Goal: Task Accomplishment & Management: Use online tool/utility

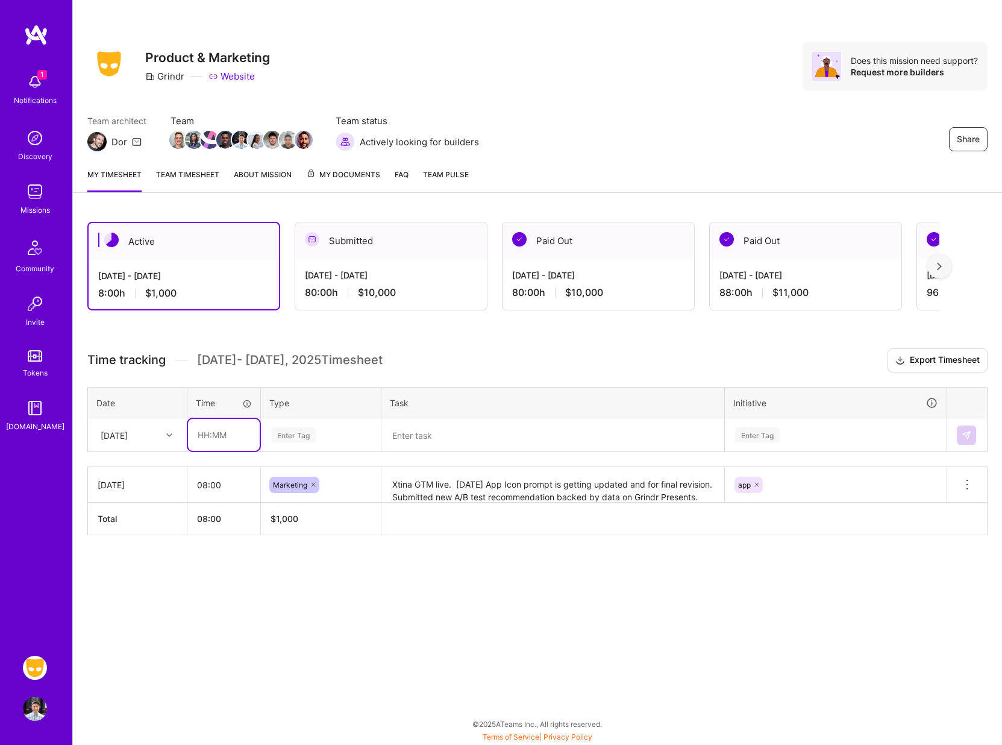
click at [219, 435] on input "text" at bounding box center [224, 435] width 72 height 32
type input "08:00"
click at [317, 433] on div "Enter Tag" at bounding box center [321, 434] width 102 height 15
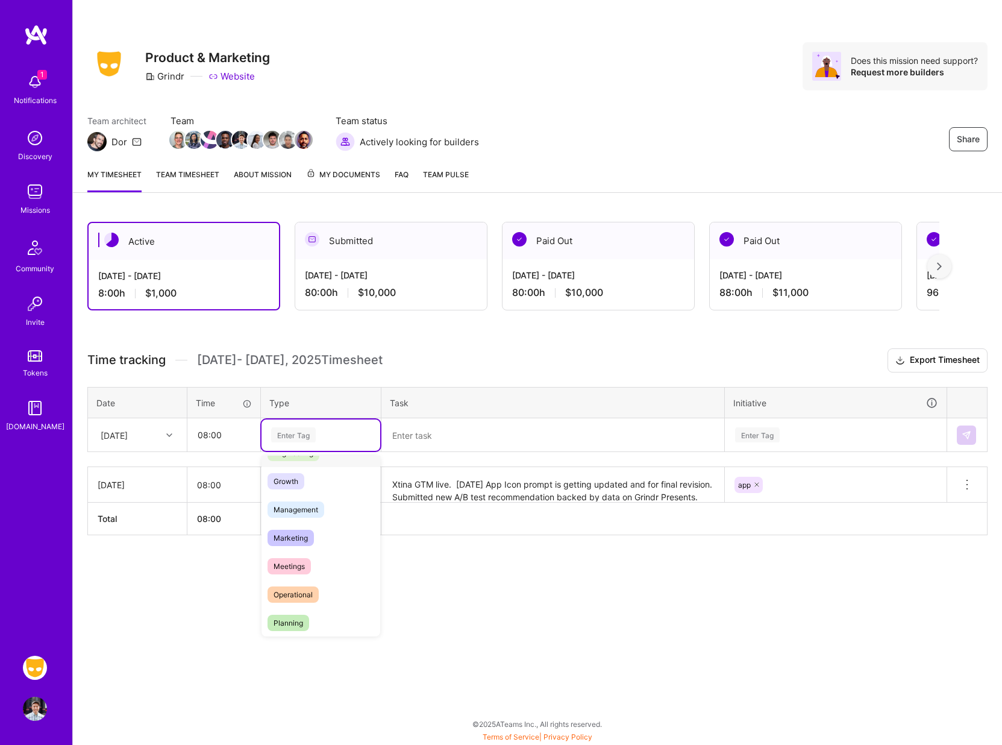
scroll to position [105, 0]
click at [292, 539] on span "Marketing" at bounding box center [291, 539] width 46 height 16
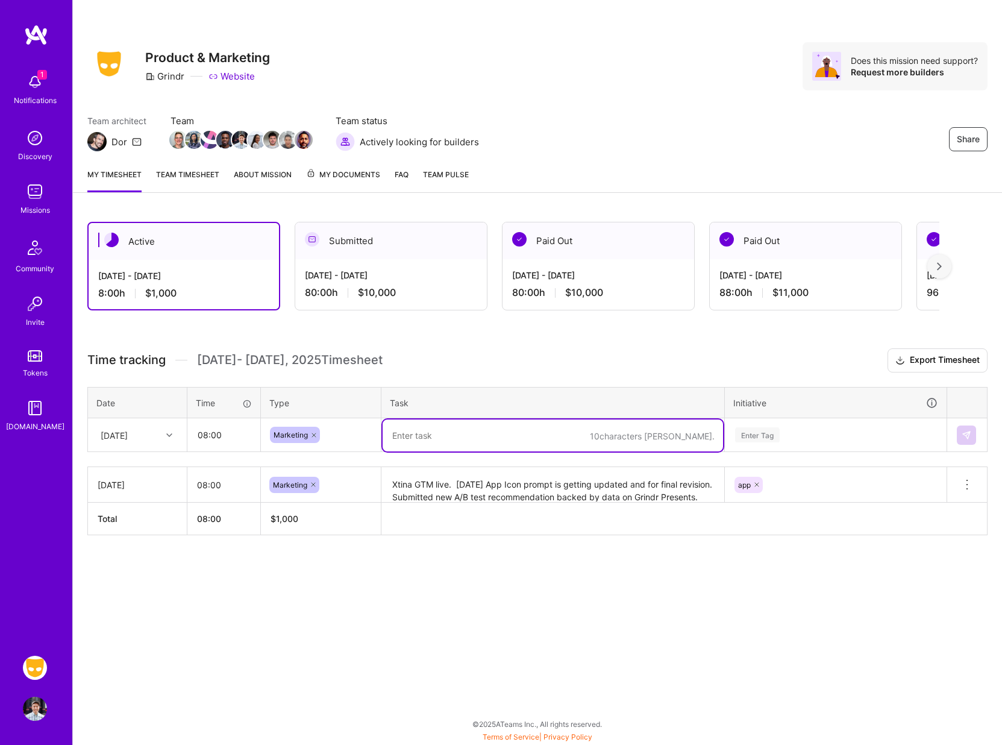
click at [430, 424] on textarea at bounding box center [553, 435] width 340 height 32
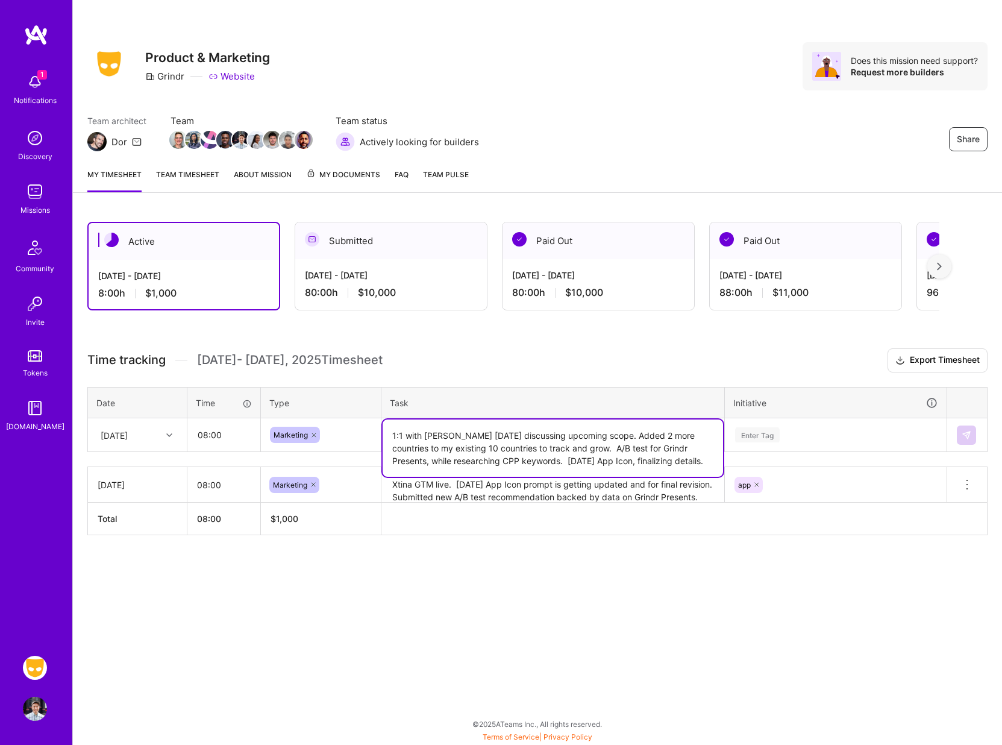
click at [784, 431] on div "Enter Tag" at bounding box center [836, 434] width 204 height 15
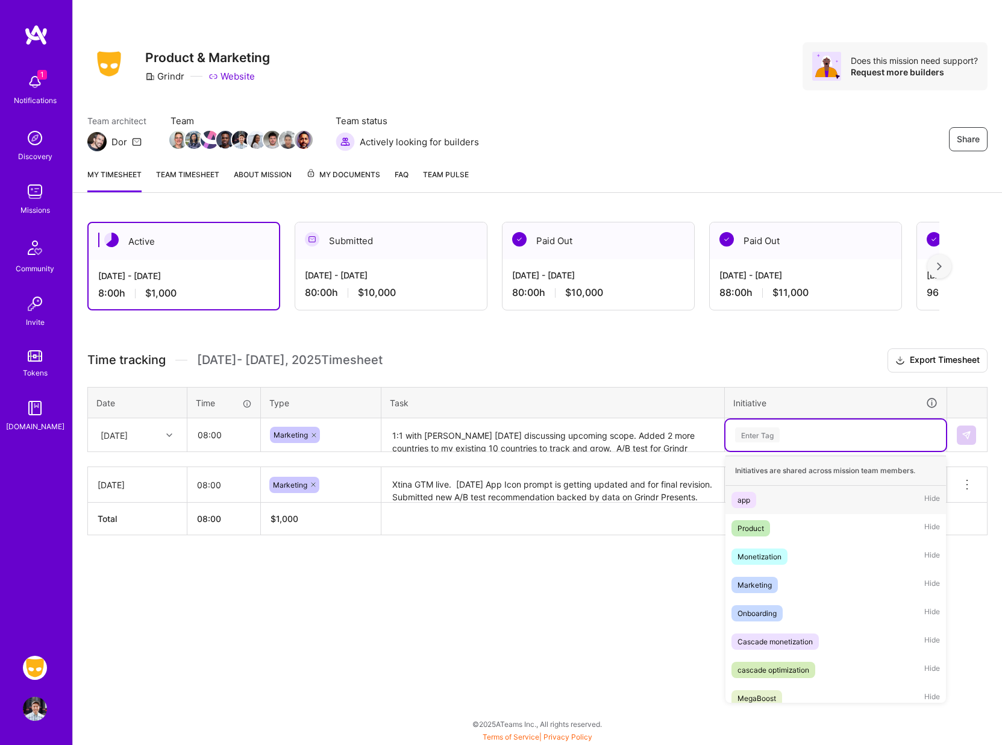
click at [744, 497] on div "app" at bounding box center [744, 500] width 13 height 13
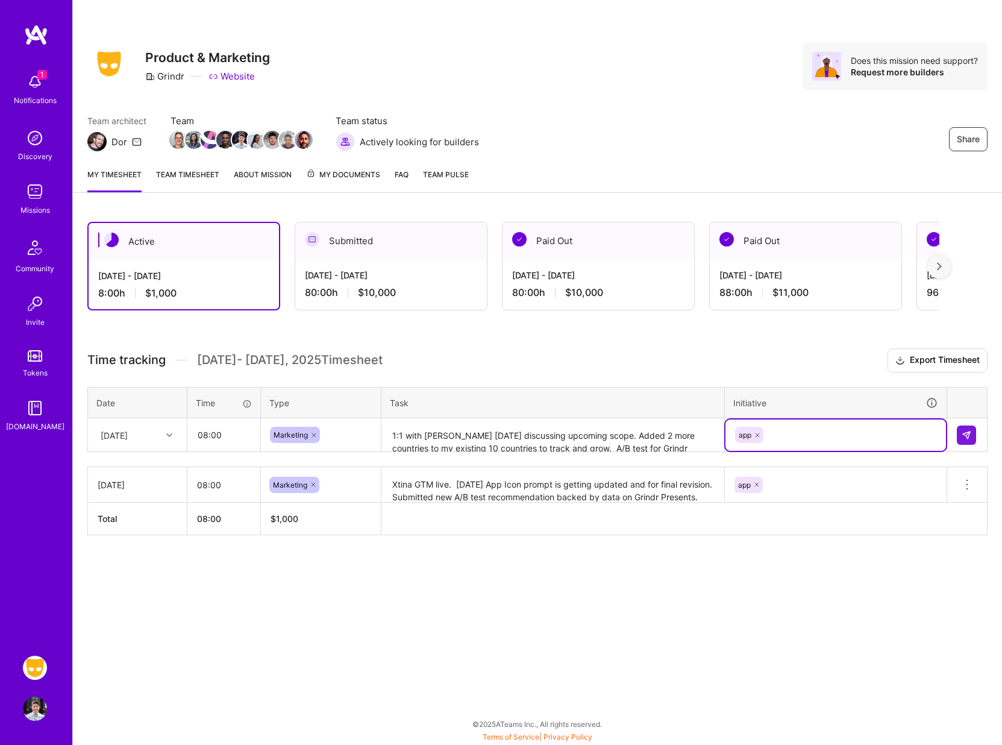
click at [657, 440] on textarea "1:1 with [PERSON_NAME] [DATE] discussing upcoming scope. Added 2 more countries…" at bounding box center [553, 435] width 340 height 32
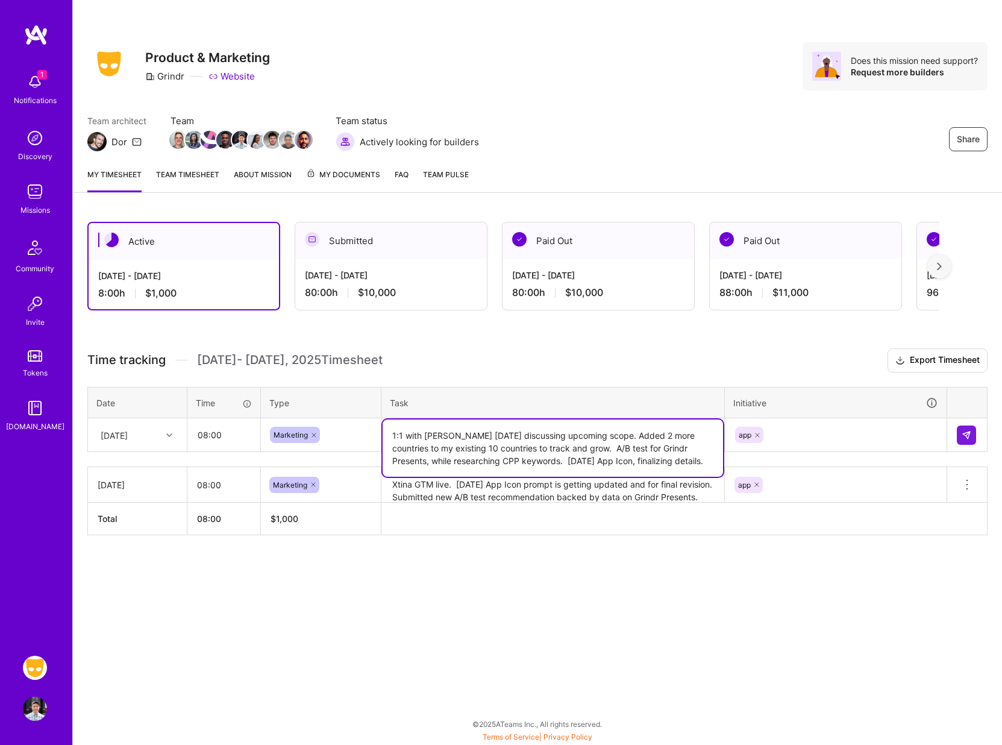
click at [663, 462] on textarea "1:1 with [PERSON_NAME] [DATE] discussing upcoming scope. Added 2 more countries…" at bounding box center [553, 447] width 340 height 57
type textarea "1:1 with [PERSON_NAME] [DATE] discussing upcoming scope. Added 2 more countries…"
click at [965, 434] on img at bounding box center [967, 435] width 10 height 10
